Goal: Task Accomplishment & Management: Use online tool/utility

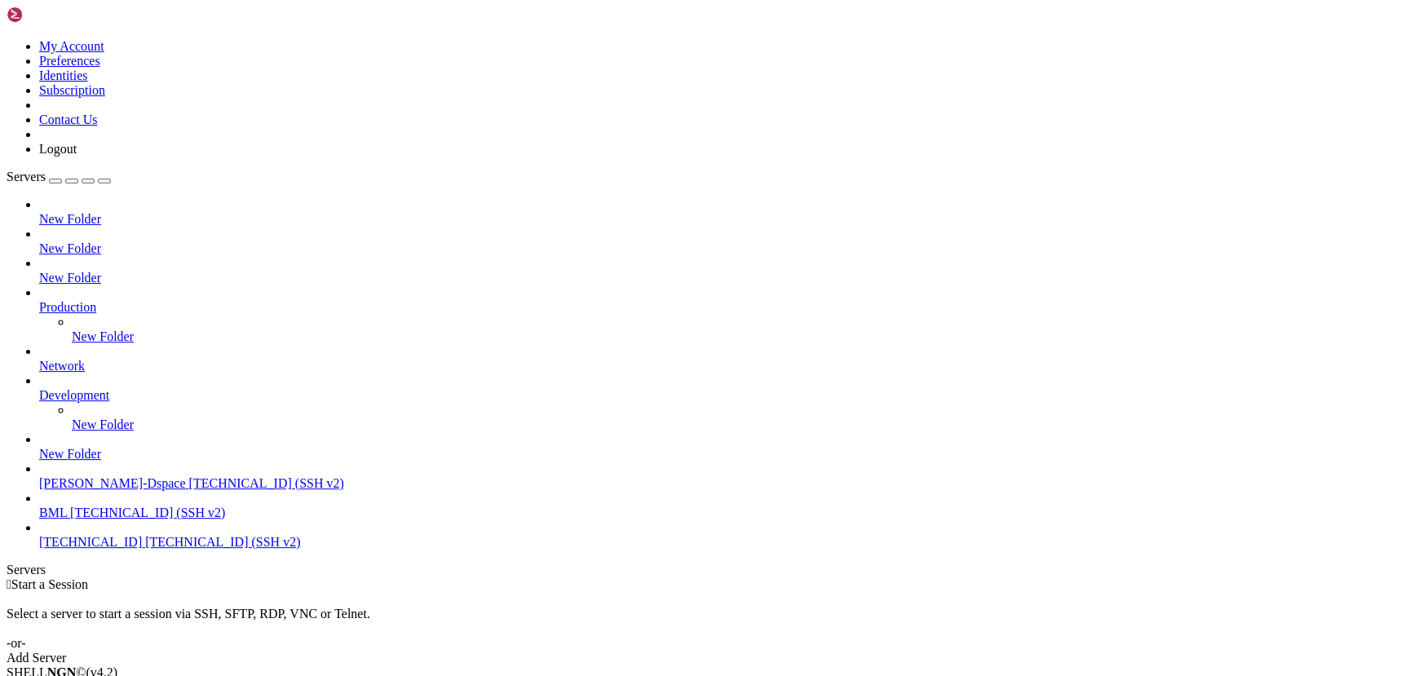
click at [91, 519] on span "[TECHNICAL_ID] (SSH v2)" at bounding box center [147, 513] width 155 height 14
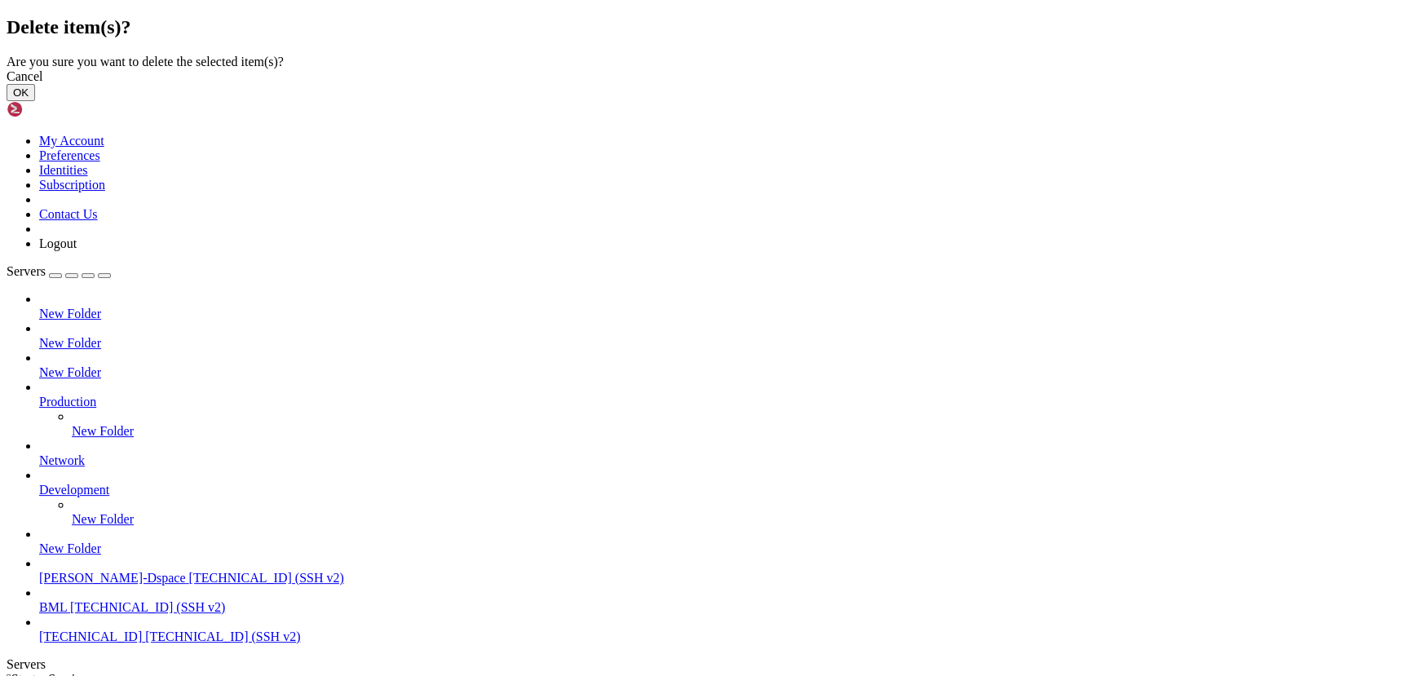
click at [35, 101] on button "OK" at bounding box center [21, 92] width 29 height 17
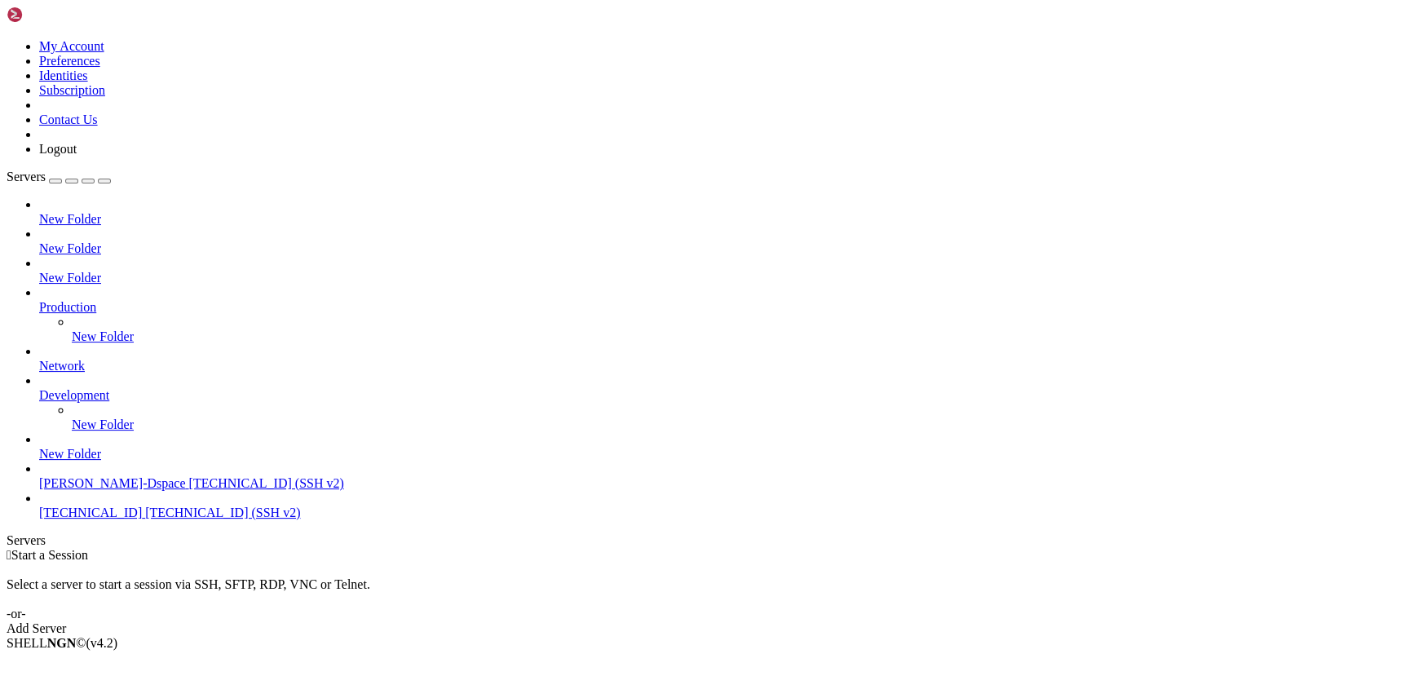
click at [965, 548] on div " Start a Session Select a server to start a session via SSH, SFTP, RDP, VNC or…" at bounding box center [711, 592] width 1409 height 88
click at [786, 621] on div "Add Server" at bounding box center [711, 628] width 1409 height 15
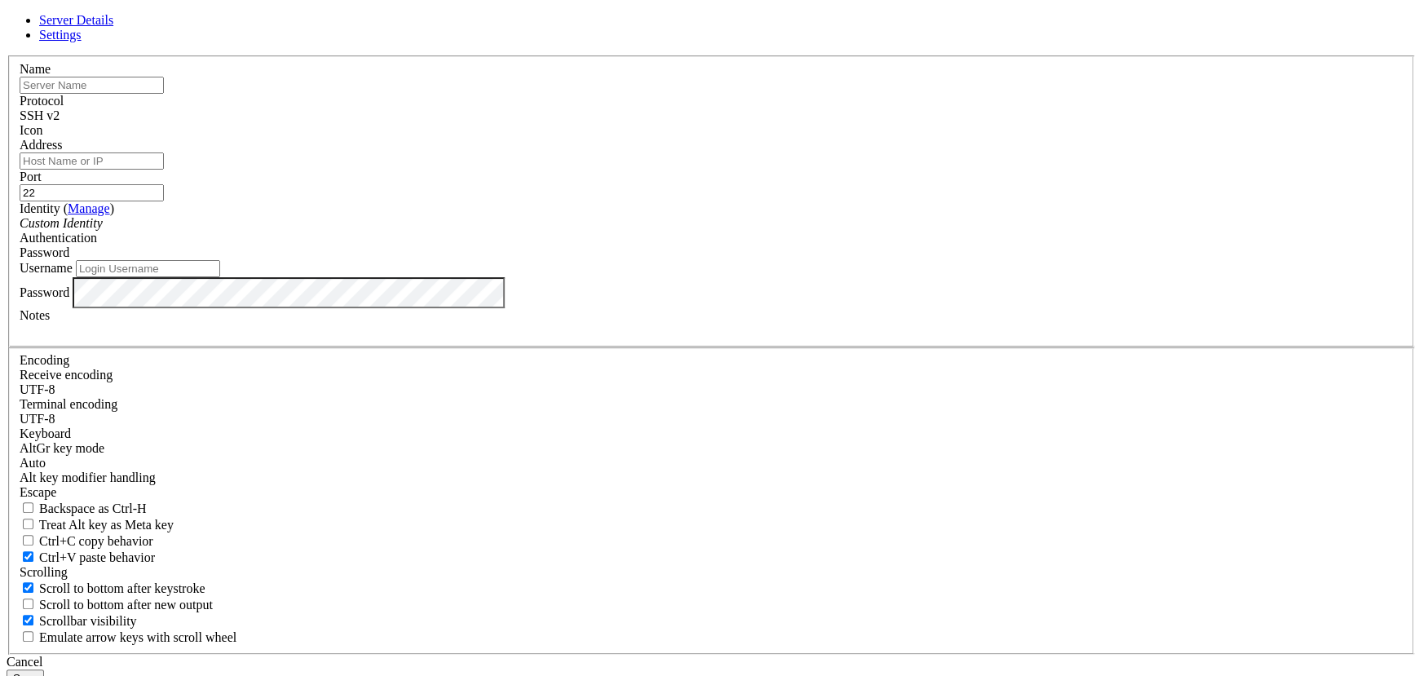
click at [164, 170] on input "Address" at bounding box center [92, 160] width 144 height 17
click at [164, 170] on input "[TECHNICAL_ID]" at bounding box center [92, 160] width 144 height 17
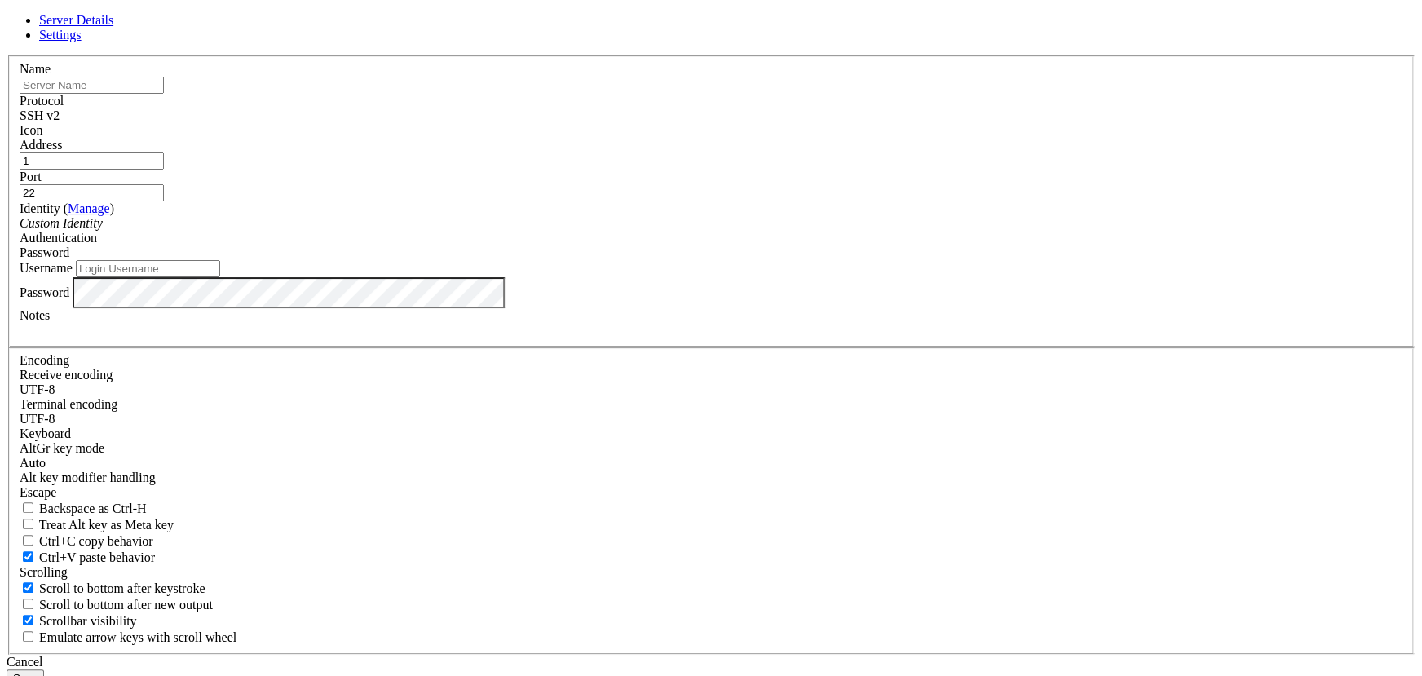
type input "[TECHNICAL_ID]"
click at [44, 669] on button "Save" at bounding box center [26, 677] width 38 height 17
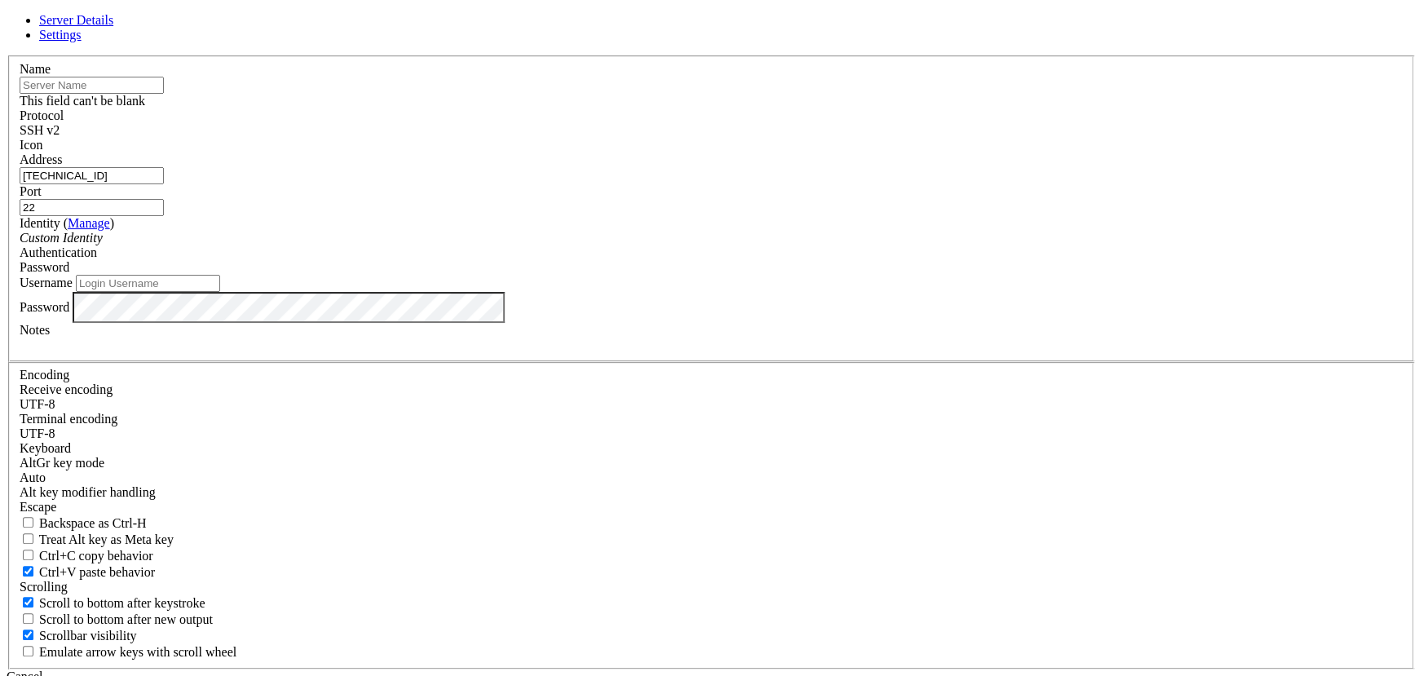
click at [164, 94] on input "text" at bounding box center [92, 85] width 144 height 17
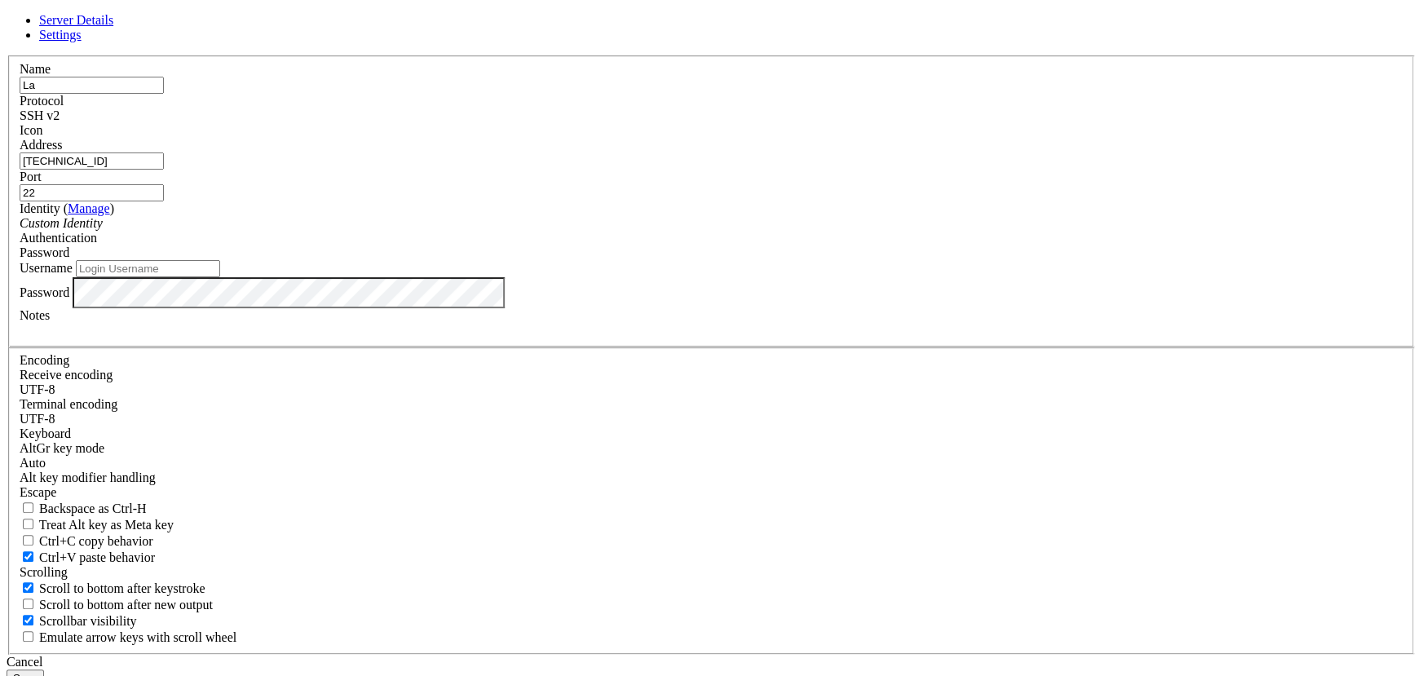
type input "[PERSON_NAME]"
click at [220, 277] on input "Username" at bounding box center [148, 268] width 144 height 17
type input "root"
click at [44, 669] on button "Save" at bounding box center [26, 677] width 38 height 17
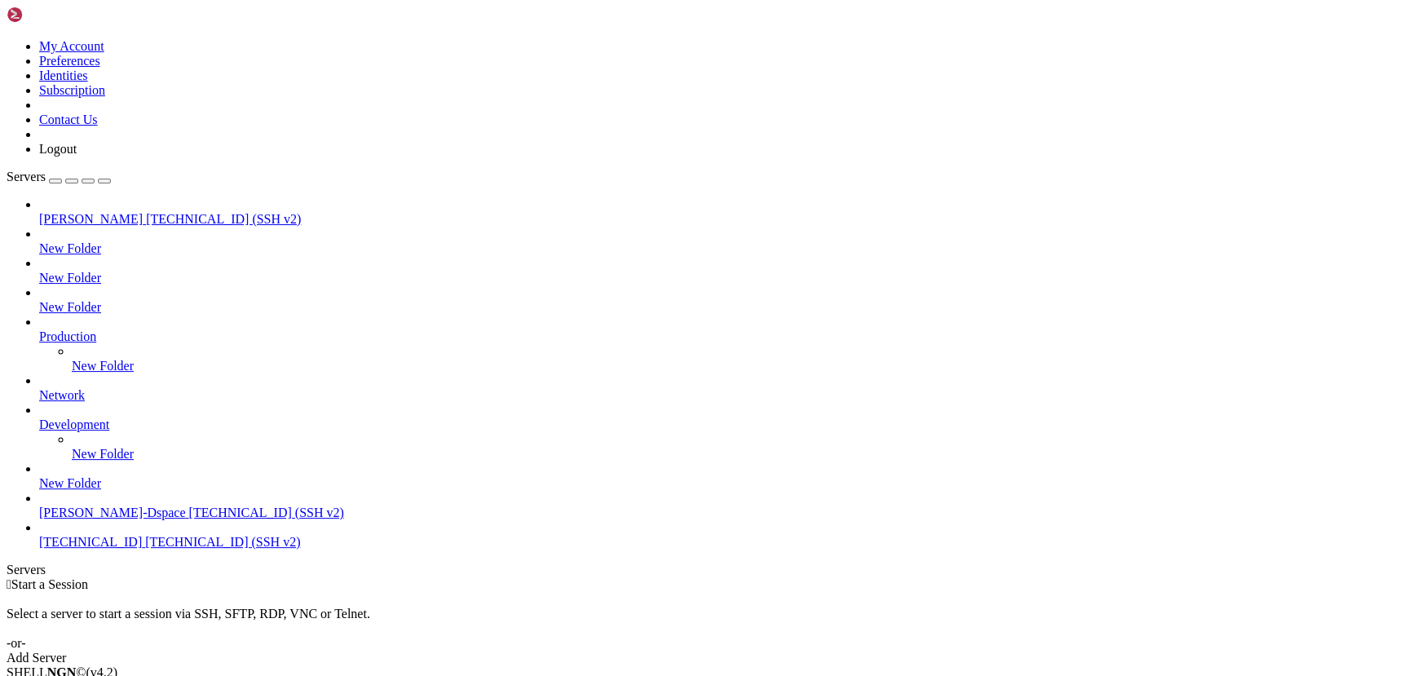
click at [132, 212] on span "[PERSON_NAME]" at bounding box center [91, 219] width 104 height 14
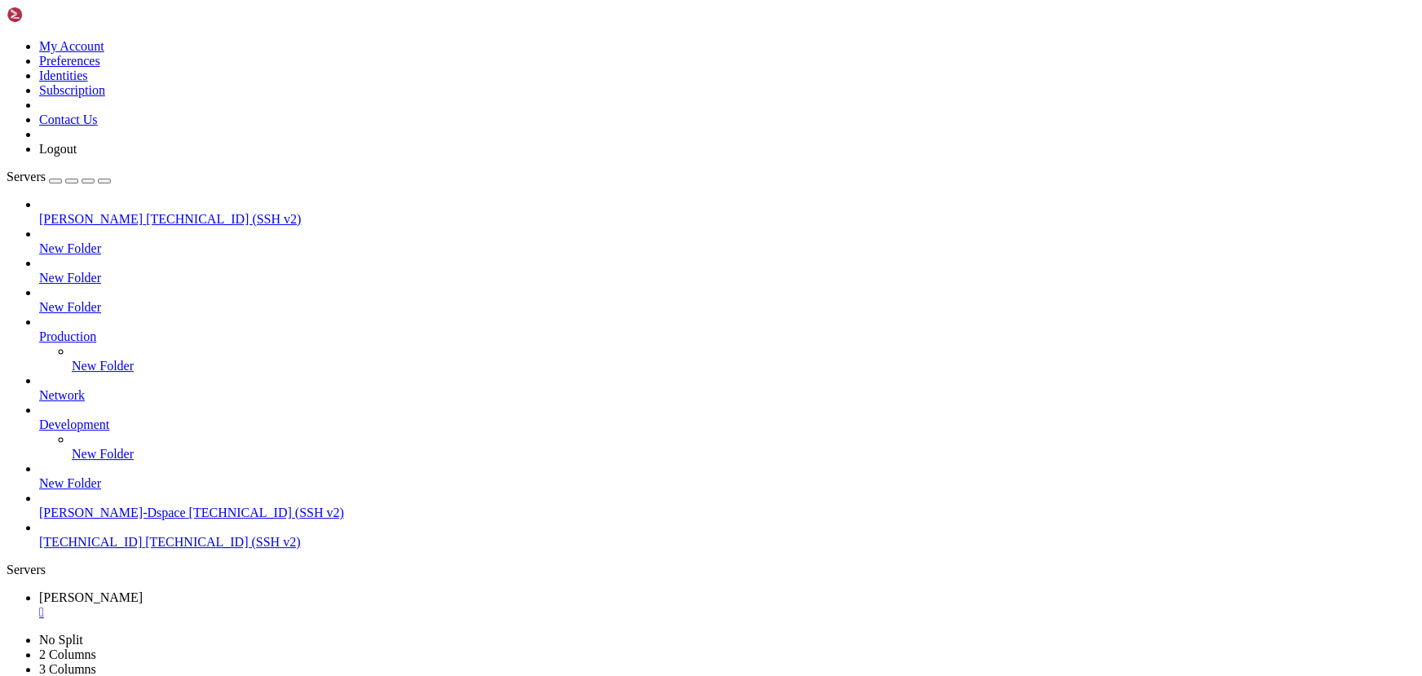
drag, startPoint x: 303, startPoint y: 1117, endPoint x: 135, endPoint y: 1107, distance: 168.3
drag, startPoint x: 241, startPoint y: 1439, endPoint x: 236, endPoint y: 1447, distance: 8.8
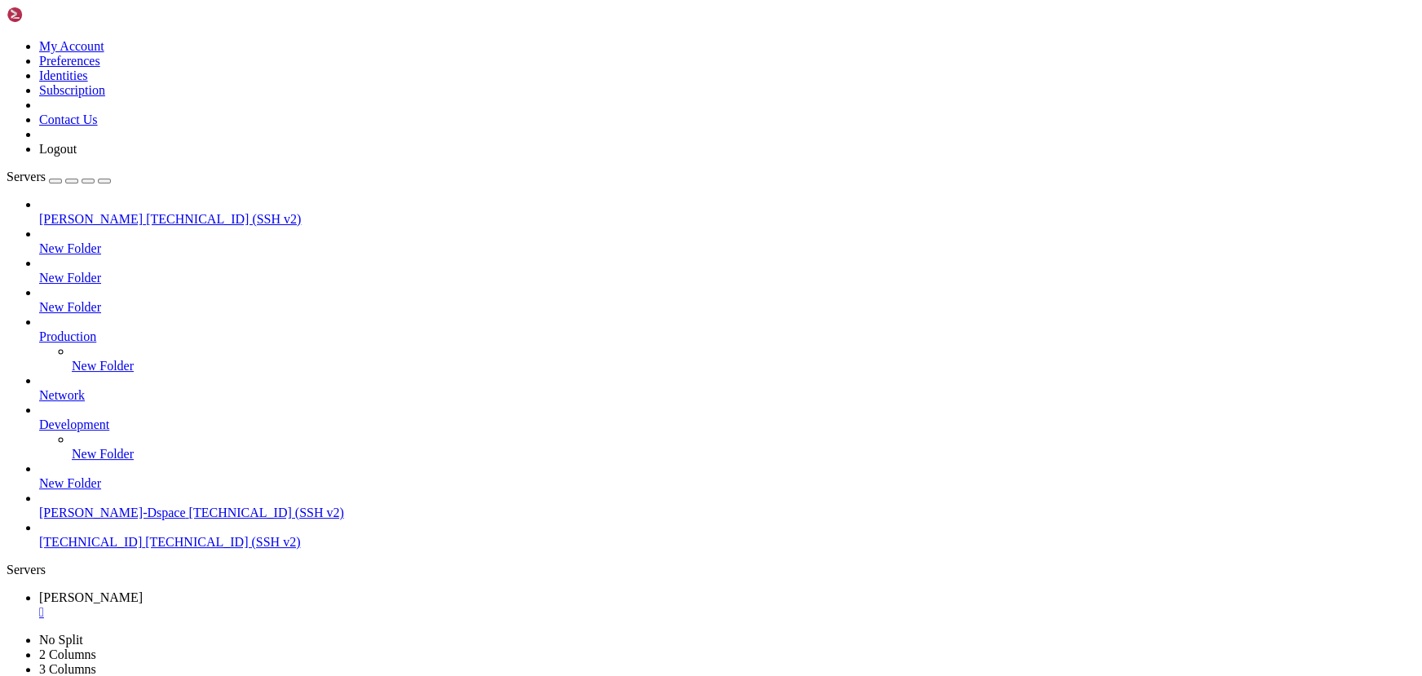
scroll to position [9232, 0]
drag, startPoint x: 215, startPoint y: 1214, endPoint x: 148, endPoint y: 1209, distance: 67.0
